Goal: Task Accomplishment & Management: Use online tool/utility

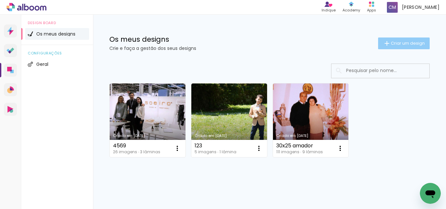
click at [398, 44] on span "Criar um design" at bounding box center [408, 43] width 34 height 4
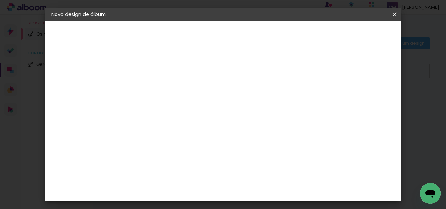
click at [158, 84] on input at bounding box center [158, 88] width 0 height 10
type input "30x50 [PERSON_NAME]"
type paper-input "30x50 [PERSON_NAME]"
click at [225, 39] on paper-button "Avançar" at bounding box center [209, 34] width 32 height 11
click at [254, 99] on paper-item "Tamanho Livre" at bounding box center [228, 100] width 49 height 17
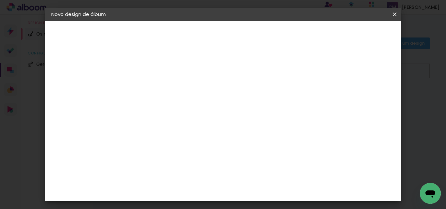
click at [0, 0] on slot "Avançar" at bounding box center [0, 0] width 0 height 0
drag, startPoint x: 267, startPoint y: 176, endPoint x: 222, endPoint y: 182, distance: 44.8
click at [231, 182] on div "cm" at bounding box center [263, 177] width 188 height 23
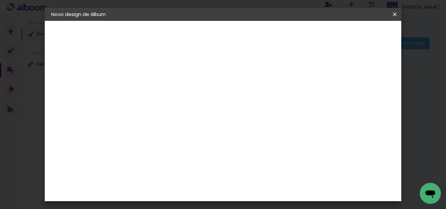
type input "50"
type paper-input "50"
drag, startPoint x: 373, startPoint y: 28, endPoint x: 373, endPoint y: 33, distance: 4.3
click at [352, 31] on header "Tamanho livre Defina a largura, altura e margem das folhas. Voltar Iniciar desi…" at bounding box center [241, 38] width 222 height 34
click at [336, 33] on span "Iniciar design" at bounding box center [321, 34] width 30 height 5
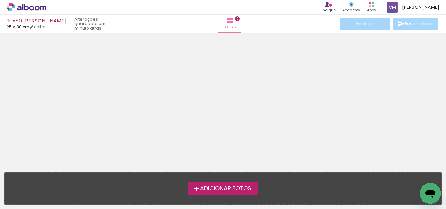
click at [239, 190] on span "Adicionar Fotos" at bounding box center [225, 189] width 51 height 6
click at [0, 0] on input "file" at bounding box center [0, 0] width 0 height 0
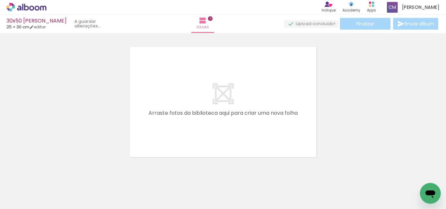
scroll to position [8, 0]
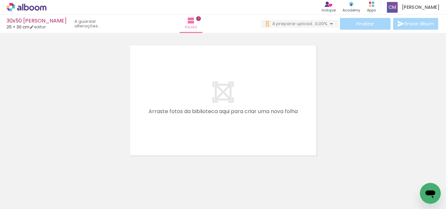
click at [15, 200] on span "Adicionar Fotos" at bounding box center [23, 200] width 20 height 7
click at [0, 0] on input "file" at bounding box center [0, 0] width 0 height 0
click at [25, 200] on span "Adicionar Fotos" at bounding box center [23, 200] width 20 height 7
click at [0, 0] on input "file" at bounding box center [0, 0] width 0 height 0
click at [236, 176] on iron-icon at bounding box center [233, 174] width 7 height 7
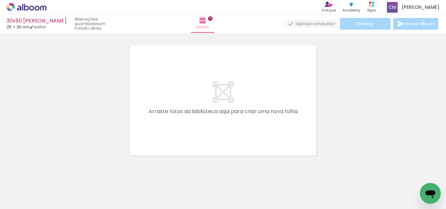
click at [31, 200] on span "Adicionar Fotos" at bounding box center [23, 200] width 20 height 7
click at [0, 0] on input "file" at bounding box center [0, 0] width 0 height 0
click at [23, 200] on span "Adicionar Fotos" at bounding box center [23, 200] width 20 height 7
click at [0, 0] on input "file" at bounding box center [0, 0] width 0 height 0
click at [10, 199] on iron-icon at bounding box center [10, 201] width 8 height 8
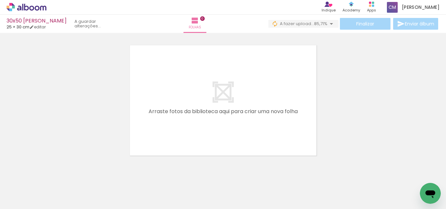
click at [0, 0] on input "file" at bounding box center [0, 0] width 0 height 0
click at [26, 203] on span "Adicionar Fotos" at bounding box center [23, 200] width 20 height 7
click at [0, 0] on input "file" at bounding box center [0, 0] width 0 height 0
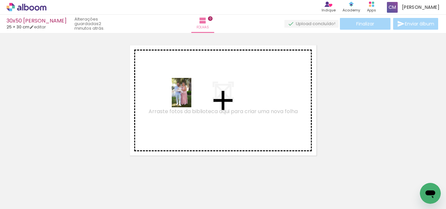
drag, startPoint x: 66, startPoint y: 192, endPoint x: 180, endPoint y: 152, distance: 120.2
click at [199, 93] on quentale-workspace at bounding box center [223, 104] width 446 height 209
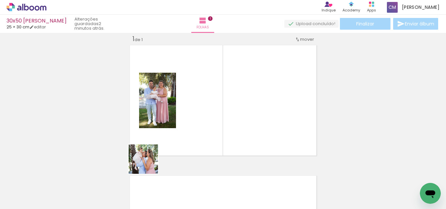
drag, startPoint x: 113, startPoint y: 192, endPoint x: 200, endPoint y: 120, distance: 112.6
click at [200, 120] on quentale-workspace at bounding box center [223, 104] width 446 height 209
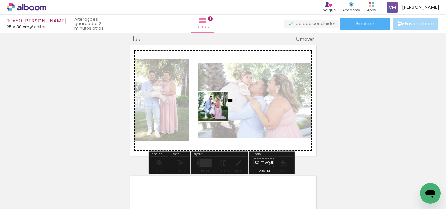
drag, startPoint x: 143, startPoint y: 191, endPoint x: 216, endPoint y: 160, distance: 79.9
click at [219, 108] on quentale-workspace at bounding box center [223, 104] width 446 height 209
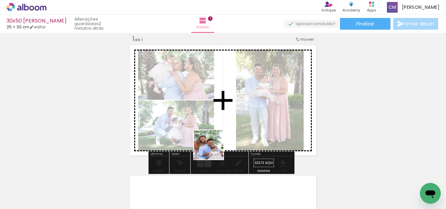
drag, startPoint x: 187, startPoint y: 188, endPoint x: 240, endPoint y: 145, distance: 68.4
click at [235, 120] on quentale-workspace at bounding box center [223, 104] width 446 height 209
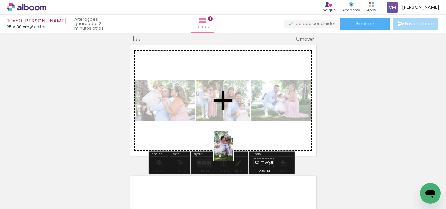
drag, startPoint x: 213, startPoint y: 195, endPoint x: 258, endPoint y: 164, distance: 55.1
click at [243, 131] on quentale-workspace at bounding box center [223, 104] width 446 height 209
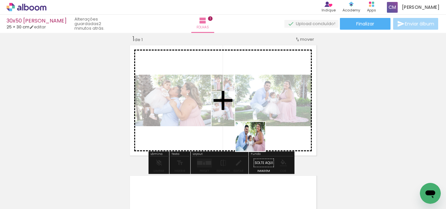
drag, startPoint x: 247, startPoint y: 191, endPoint x: 286, endPoint y: 186, distance: 38.8
click at [255, 136] on quentale-workspace at bounding box center [223, 104] width 446 height 209
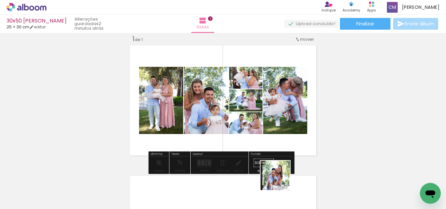
drag, startPoint x: 281, startPoint y: 190, endPoint x: 270, endPoint y: 143, distance: 48.5
click at [270, 138] on quentale-workspace at bounding box center [223, 104] width 446 height 209
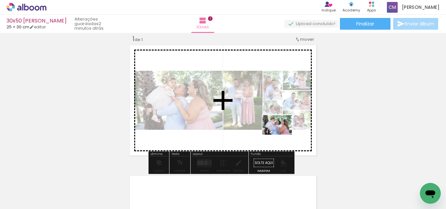
drag, startPoint x: 327, startPoint y: 186, endPoint x: 279, endPoint y: 138, distance: 67.9
click at [282, 135] on quentale-workspace at bounding box center [223, 104] width 446 height 209
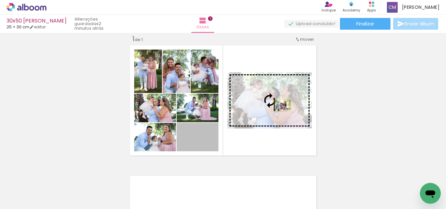
drag, startPoint x: 203, startPoint y: 143, endPoint x: 279, endPoint y: 106, distance: 85.1
click at [0, 0] on slot at bounding box center [0, 0] width 0 height 0
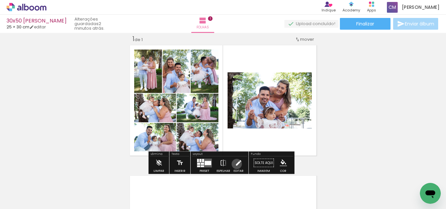
click at [235, 164] on iron-icon at bounding box center [238, 163] width 7 height 13
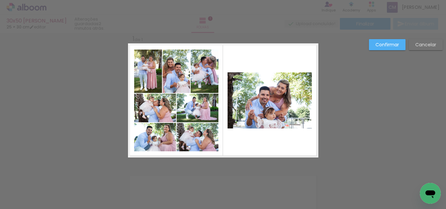
click at [286, 104] on quentale-photo at bounding box center [270, 100] width 84 height 56
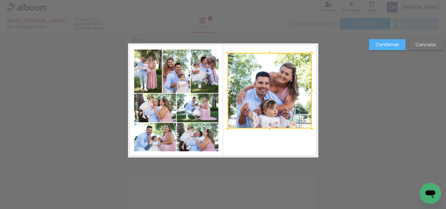
drag, startPoint x: 268, startPoint y: 71, endPoint x: 268, endPoint y: 52, distance: 19.6
click at [268, 52] on div at bounding box center [269, 52] width 13 height 13
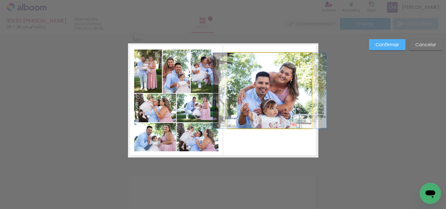
click at [274, 120] on quentale-photo at bounding box center [270, 91] width 84 height 76
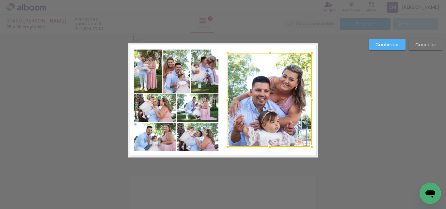
drag, startPoint x: 269, startPoint y: 129, endPoint x: 268, endPoint y: 147, distance: 18.3
click at [268, 147] on div at bounding box center [269, 146] width 13 height 13
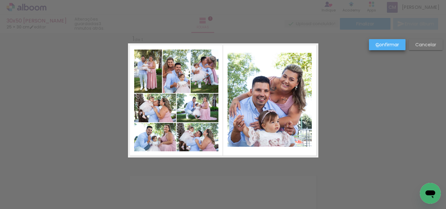
click at [0, 0] on slot "Confirmar" at bounding box center [0, 0] width 0 height 0
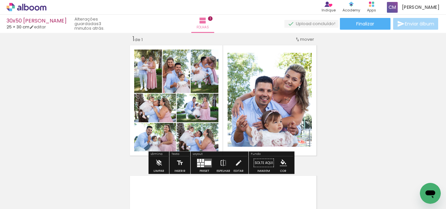
click at [355, 84] on div "Inserir folha 1 de 1" at bounding box center [223, 157] width 446 height 261
click at [144, 79] on quentale-photo at bounding box center [148, 71] width 28 height 43
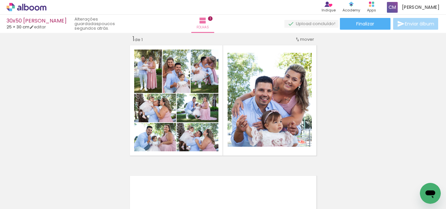
click at [344, 119] on div "Inserir folha 1 de 1" at bounding box center [223, 157] width 446 height 261
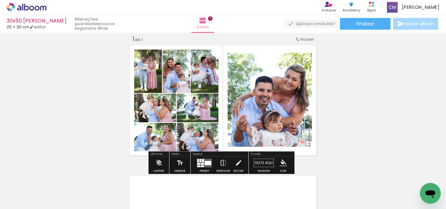
click at [16, 199] on span "Adicionar Fotos" at bounding box center [23, 200] width 20 height 7
click at [0, 0] on input "file" at bounding box center [0, 0] width 0 height 0
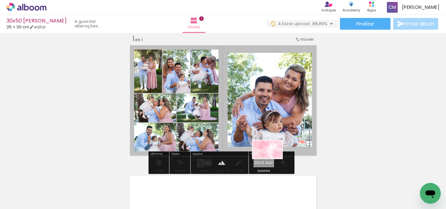
drag, startPoint x: 368, startPoint y: 192, endPoint x: 272, endPoint y: 160, distance: 100.7
click at [272, 160] on quentale-workspace at bounding box center [223, 104] width 446 height 209
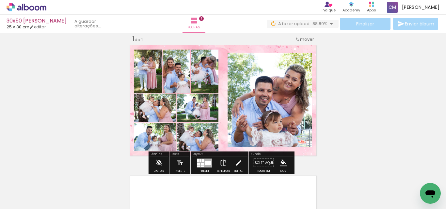
click at [291, 74] on paper-item at bounding box center [294, 75] width 12 height 5
click at [292, 102] on iron-icon "color picker" at bounding box center [295, 101] width 8 height 6
click at [294, 44] on paper-item "#ffffff" at bounding box center [297, 45] width 7 height 7
click at [207, 81] on paper-item at bounding box center [211, 82] width 12 height 5
click at [208, 107] on iron-icon "color picker" at bounding box center [212, 108] width 8 height 6
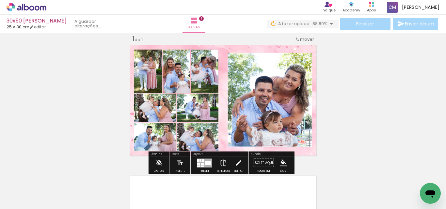
click at [213, 52] on paper-item "#ffffff" at bounding box center [213, 52] width 7 height 7
click at [182, 83] on paper-item at bounding box center [183, 82] width 12 height 5
click at [181, 105] on iron-icon "color picker" at bounding box center [184, 108] width 8 height 6
click at [185, 53] on paper-item "#ffffff" at bounding box center [185, 52] width 7 height 7
click at [153, 81] on paper-item at bounding box center [155, 82] width 12 height 5
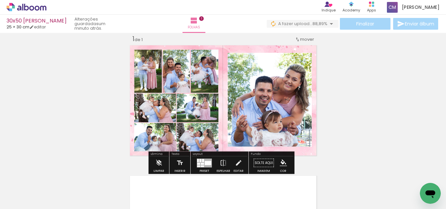
click at [153, 108] on iron-icon "color picker" at bounding box center [155, 108] width 8 height 6
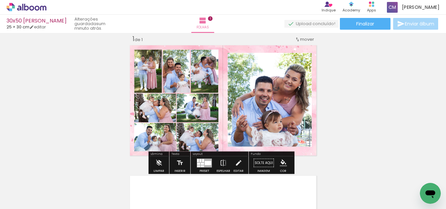
click at [156, 51] on paper-item "#ffffff" at bounding box center [156, 52] width 7 height 7
click at [155, 125] on paper-item at bounding box center [155, 126] width 12 height 5
click at [152, 151] on iron-icon "color picker" at bounding box center [155, 152] width 8 height 6
click at [156, 96] on paper-item "#ffffff" at bounding box center [156, 96] width 7 height 7
click at [197, 126] on paper-item at bounding box center [197, 126] width 12 height 5
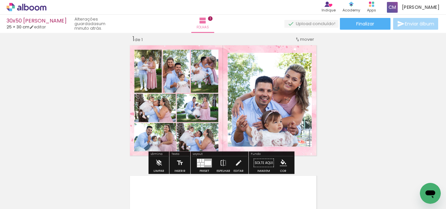
click at [197, 152] on div "Inserir folha 1 de 1" at bounding box center [223, 157] width 446 height 261
click at [194, 151] on iron-icon "color picker" at bounding box center [198, 152] width 8 height 6
click at [198, 97] on paper-item "#ffffff" at bounding box center [201, 96] width 7 height 7
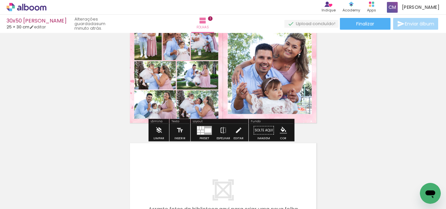
click at [196, 122] on paper-item at bounding box center [197, 122] width 12 height 5
click at [194, 148] on iron-icon "color picker" at bounding box center [198, 149] width 8 height 6
click at [197, 93] on paper-item "#ffffff" at bounding box center [199, 92] width 7 height 7
click at [152, 122] on paper-item at bounding box center [155, 122] width 12 height 5
click at [152, 149] on iron-icon "color picker" at bounding box center [155, 149] width 8 height 6
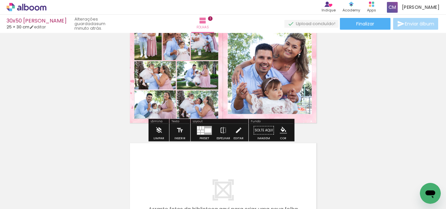
click at [158, 92] on paper-item "#ffffff" at bounding box center [156, 92] width 7 height 7
click at [366, 25] on span "Finalizar" at bounding box center [365, 24] width 18 height 5
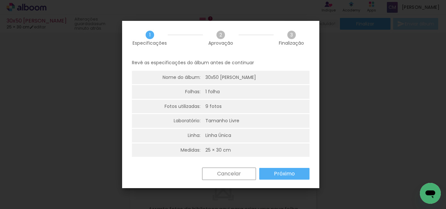
click at [0, 0] on slot "Próximo" at bounding box center [0, 0] width 0 height 0
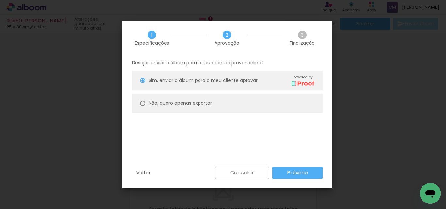
click at [0, 0] on slot "Não, quero apenas exportar" at bounding box center [0, 0] width 0 height 0
type paper-radio-button "on"
click at [0, 0] on slot "Próximo" at bounding box center [0, 0] width 0 height 0
type input "Alta, 300 DPI"
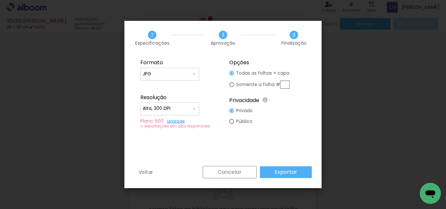
click at [0, 0] on slot "Exportar" at bounding box center [0, 0] width 0 height 0
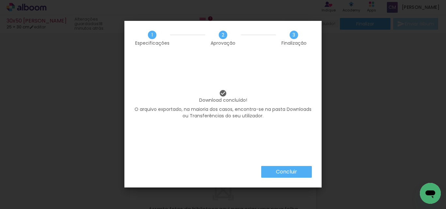
click at [301, 172] on paper-button "Concluir" at bounding box center [286, 172] width 51 height 12
